Goal: Obtain resource: Obtain resource

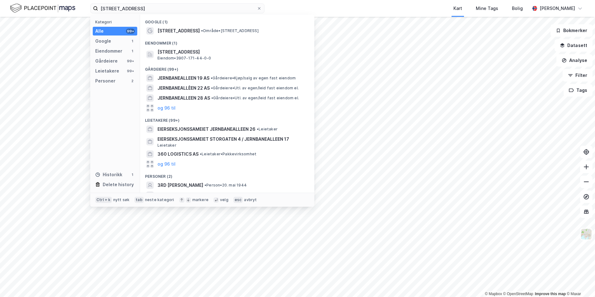
click at [158, 8] on input "[STREET_ADDRESS]" at bounding box center [177, 8] width 159 height 9
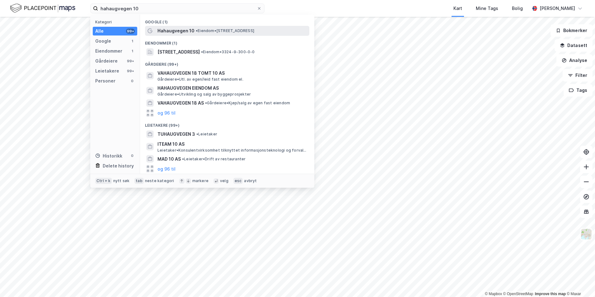
type input "hahaugvegen 10"
click at [187, 30] on span "Hahaugvegen 10" at bounding box center [175, 30] width 37 height 7
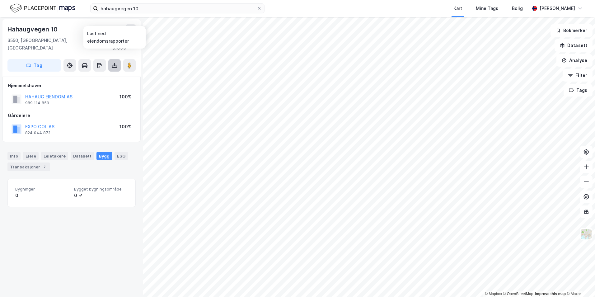
click at [114, 65] on icon at bounding box center [114, 66] width 5 height 2
click at [69, 62] on icon at bounding box center [70, 65] width 6 height 6
click at [116, 62] on icon at bounding box center [114, 65] width 6 height 6
click at [101, 85] on div "Last ned matrikkelrapport" at bounding box center [91, 87] width 51 height 5
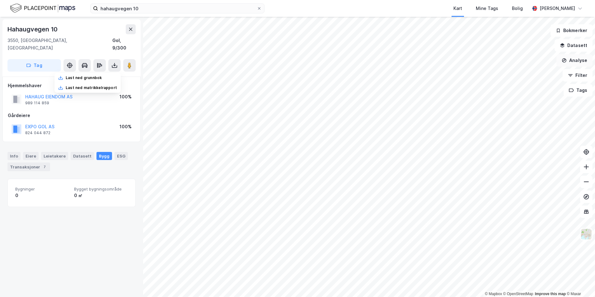
click at [577, 59] on button "Analyse" at bounding box center [574, 60] width 36 height 12
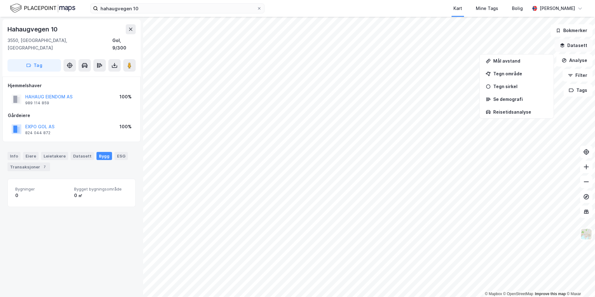
click at [576, 45] on button "Datasett" at bounding box center [574, 45] width 38 height 12
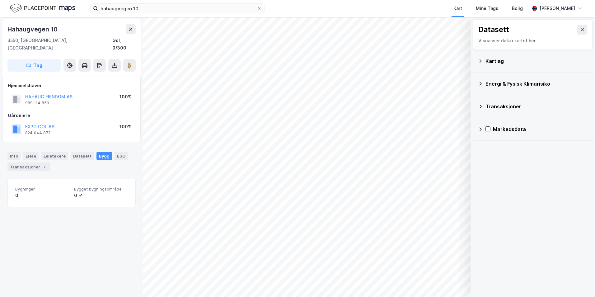
click at [479, 61] on icon at bounding box center [480, 61] width 5 height 5
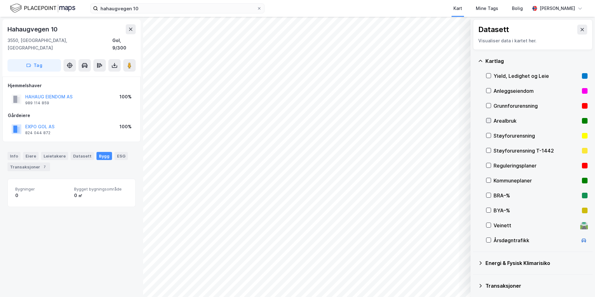
click at [489, 118] on icon at bounding box center [488, 120] width 4 height 4
click at [488, 167] on icon at bounding box center [488, 165] width 4 height 4
click at [488, 168] on div at bounding box center [488, 165] width 5 height 5
click at [488, 180] on icon at bounding box center [488, 180] width 4 height 4
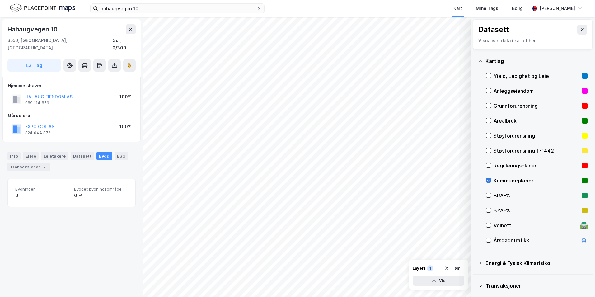
click at [488, 180] on icon at bounding box center [488, 180] width 4 height 4
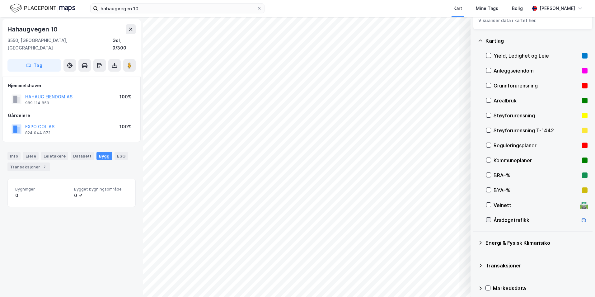
scroll to position [21, 0]
click at [487, 220] on icon at bounding box center [488, 219] width 3 height 2
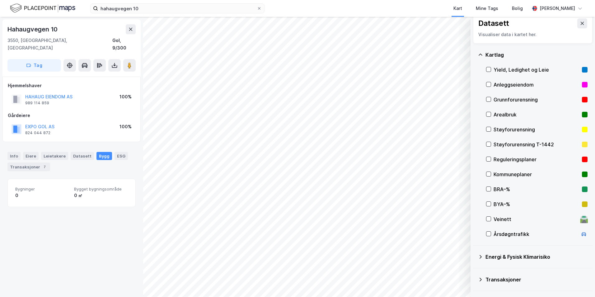
scroll to position [0, 0]
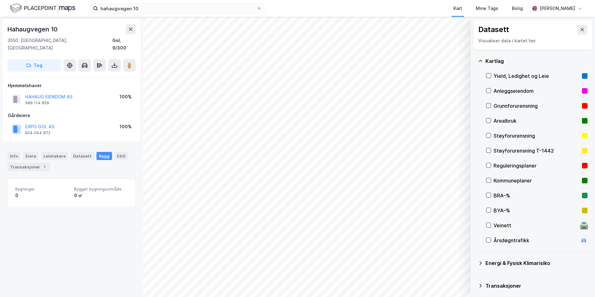
click at [481, 60] on icon at bounding box center [480, 61] width 5 height 5
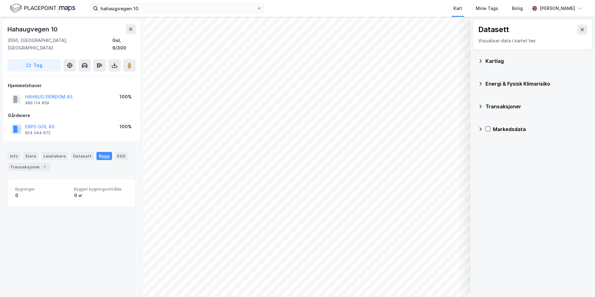
click at [482, 85] on icon at bounding box center [480, 83] width 5 height 5
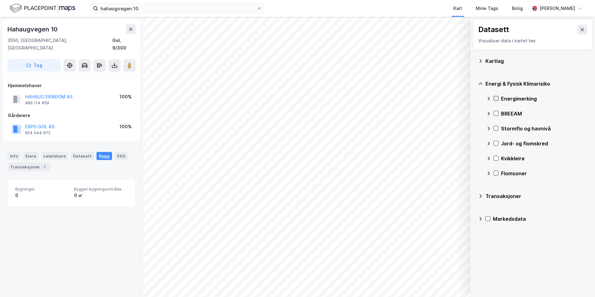
click at [497, 97] on icon at bounding box center [496, 98] width 4 height 4
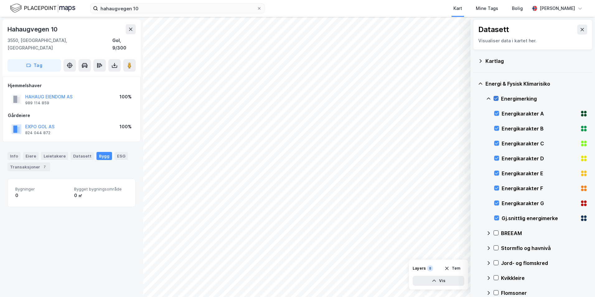
click at [497, 97] on icon at bounding box center [496, 98] width 4 height 4
click at [484, 97] on div "Energi & Fysisk Klimarisiko Energimerking Energikarakter A Energikarakter B Ene…" at bounding box center [533, 189] width 120 height 232
click at [487, 98] on icon at bounding box center [488, 98] width 5 height 5
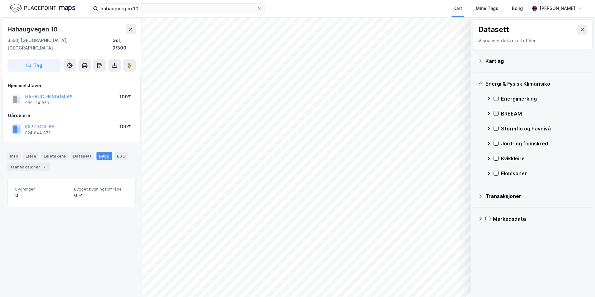
click at [495, 113] on icon at bounding box center [496, 113] width 4 height 4
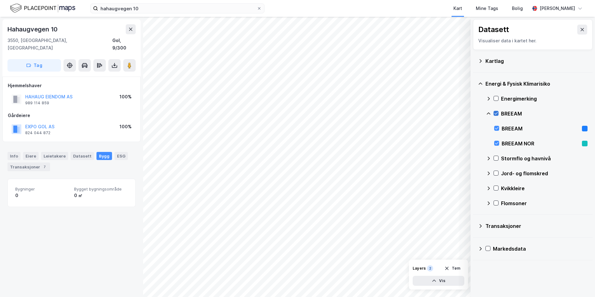
click at [495, 113] on icon at bounding box center [496, 113] width 4 height 4
click at [485, 227] on div "Transaksjoner" at bounding box center [533, 225] width 110 height 15
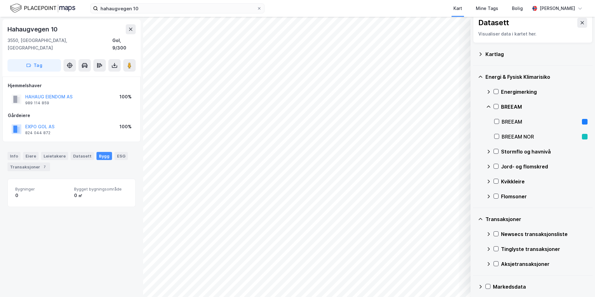
scroll to position [11, 0]
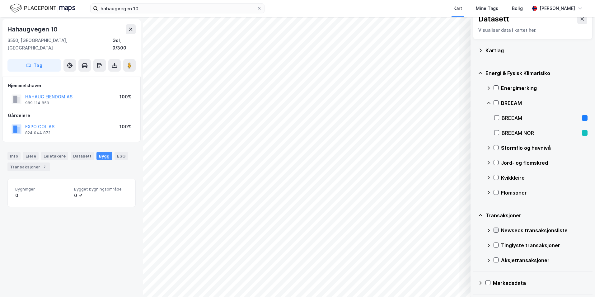
click at [495, 229] on icon at bounding box center [496, 230] width 4 height 4
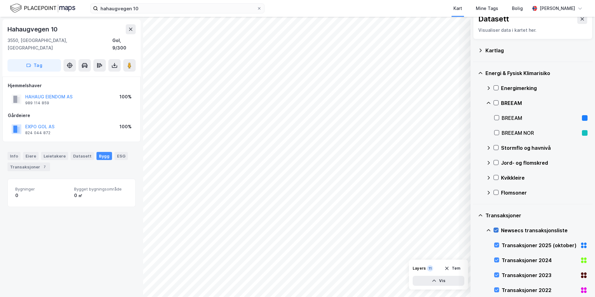
click at [496, 229] on icon at bounding box center [496, 230] width 4 height 4
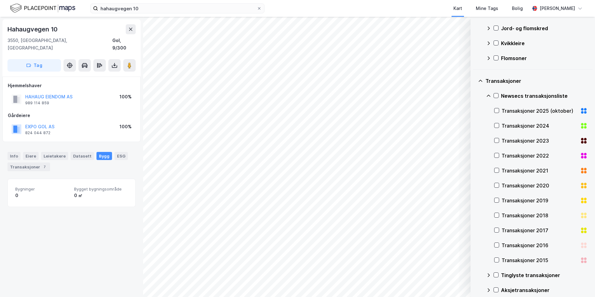
scroll to position [145, 0]
click at [479, 80] on icon at bounding box center [480, 80] width 5 height 5
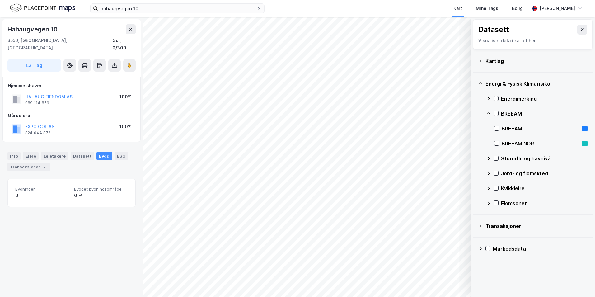
click at [481, 247] on icon at bounding box center [480, 248] width 5 height 5
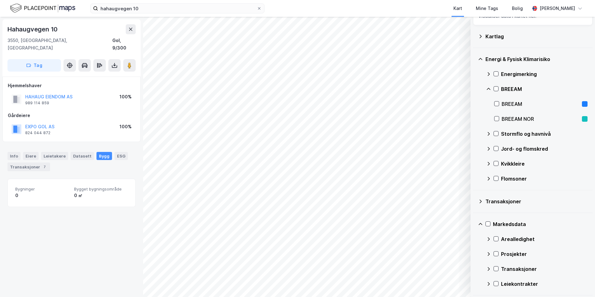
scroll to position [26, 0]
click at [487, 223] on icon at bounding box center [487, 223] width 3 height 2
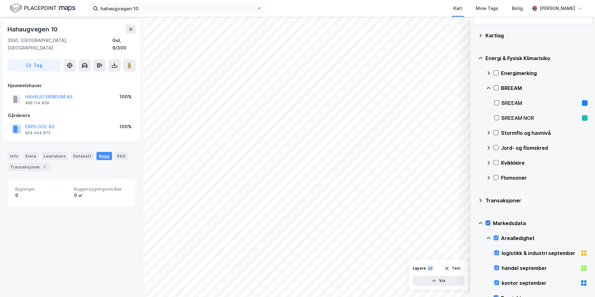
click at [487, 223] on icon at bounding box center [488, 223] width 4 height 4
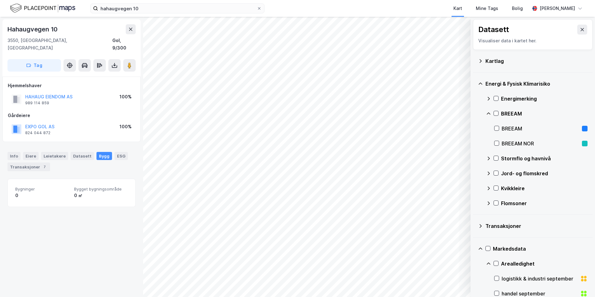
scroll to position [492, 0]
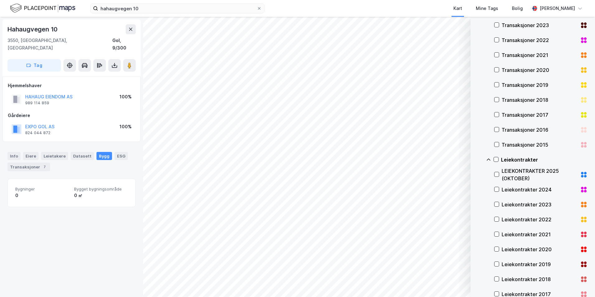
click at [490, 158] on icon at bounding box center [488, 159] width 5 height 5
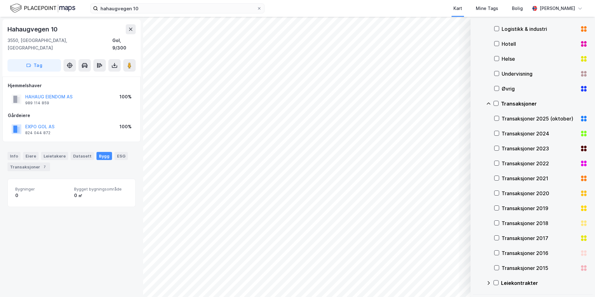
click at [487, 103] on icon at bounding box center [488, 103] width 5 height 5
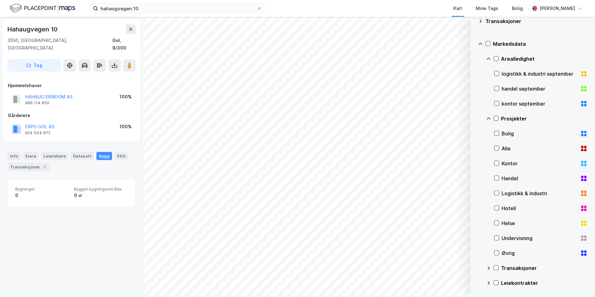
click at [488, 115] on div "Prosjekter" at bounding box center [536, 118] width 101 height 15
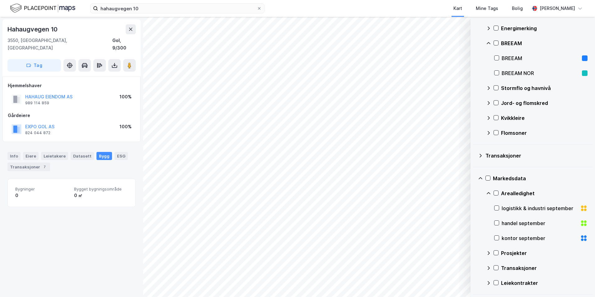
scroll to position [70, 0]
click at [480, 177] on icon at bounding box center [481, 178] width 4 height 2
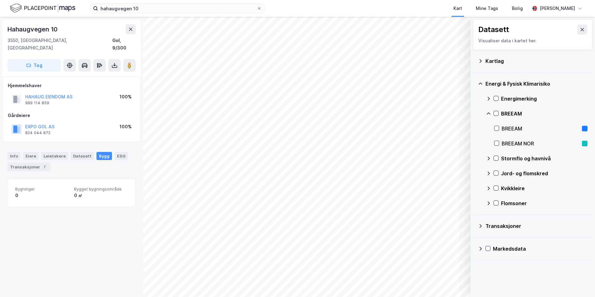
scroll to position [0, 0]
click at [480, 83] on icon at bounding box center [481, 83] width 4 height 2
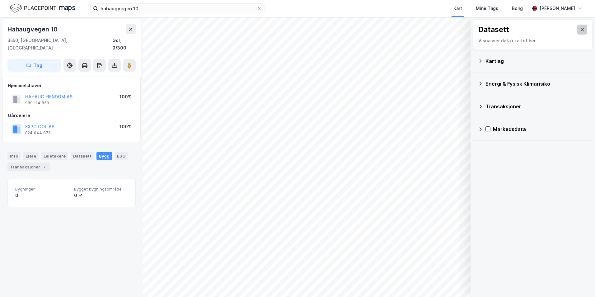
click at [580, 28] on icon at bounding box center [582, 29] width 5 height 5
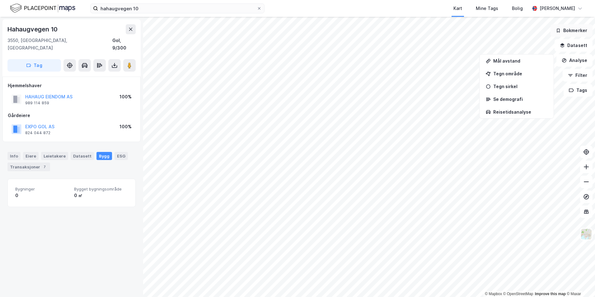
click at [573, 34] on button "Bokmerker" at bounding box center [572, 30] width 42 height 12
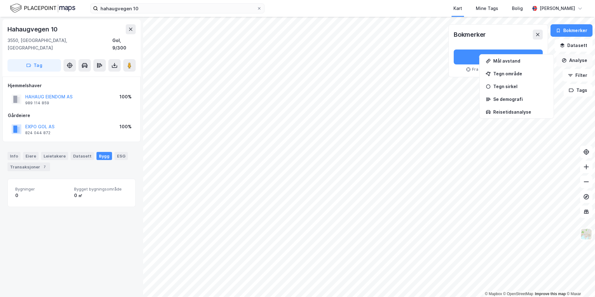
click at [570, 59] on button "Analyse" at bounding box center [574, 60] width 36 height 12
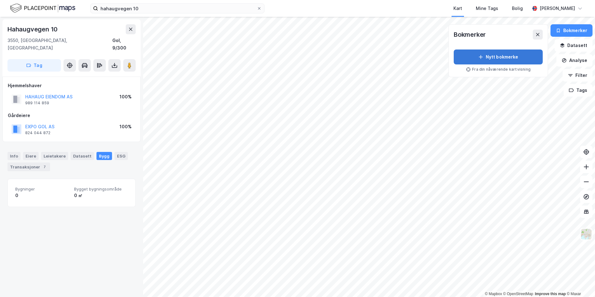
click at [515, 58] on button "Nytt bokmerke" at bounding box center [498, 56] width 89 height 15
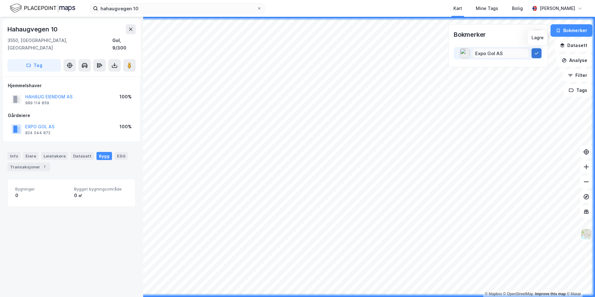
type input "Expo Gol AS"
click at [536, 53] on icon at bounding box center [536, 53] width 5 height 5
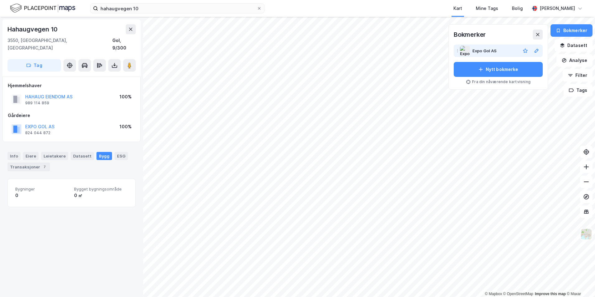
click at [470, 50] on img at bounding box center [465, 51] width 10 height 10
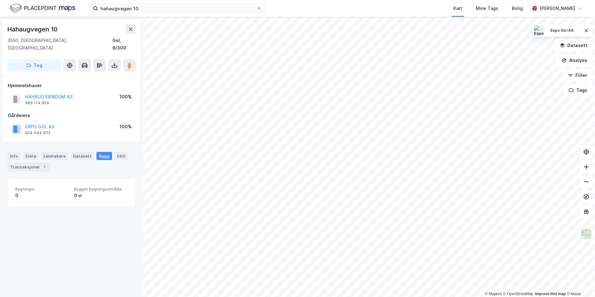
click at [535, 29] on img at bounding box center [539, 31] width 10 height 10
click at [115, 62] on icon at bounding box center [114, 65] width 6 height 6
click at [98, 75] on div "Last ned grunnbok" at bounding box center [84, 77] width 36 height 5
